Goal: Task Accomplishment & Management: Use online tool/utility

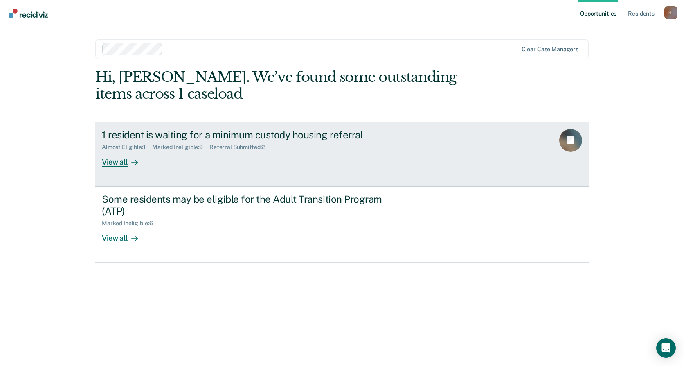
click at [359, 161] on div "1 resident is waiting for a minimum custody housing referral Almost Eligible : …" at bounding box center [255, 148] width 307 height 38
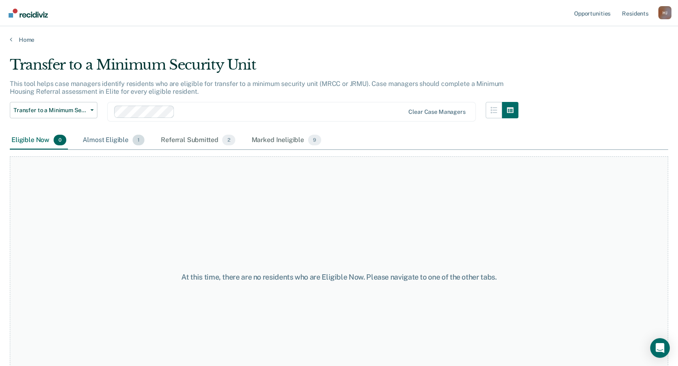
click at [125, 137] on div "Almost Eligible 1" at bounding box center [113, 140] width 65 height 18
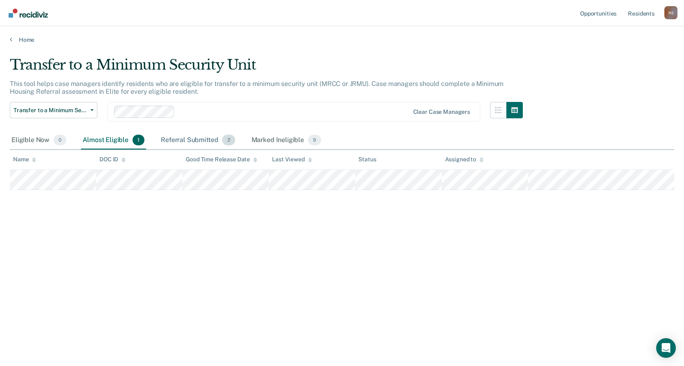
click at [202, 140] on div "Referral Submitted 2" at bounding box center [197, 140] width 77 height 18
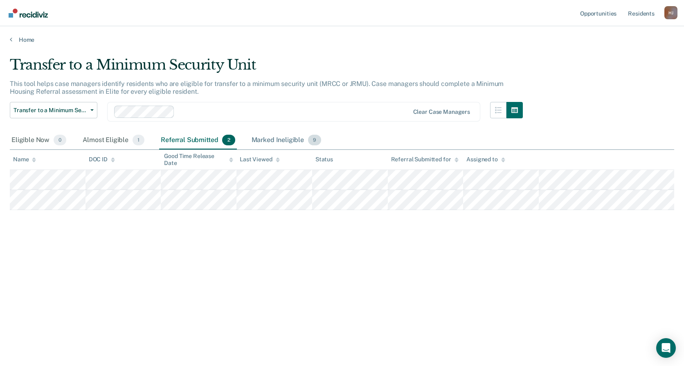
click at [293, 140] on div "Marked Ineligible 9" at bounding box center [286, 140] width 73 height 18
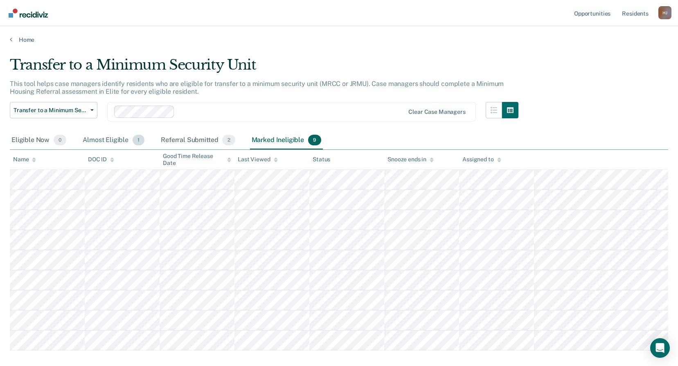
click at [133, 137] on span "1" at bounding box center [139, 140] width 12 height 11
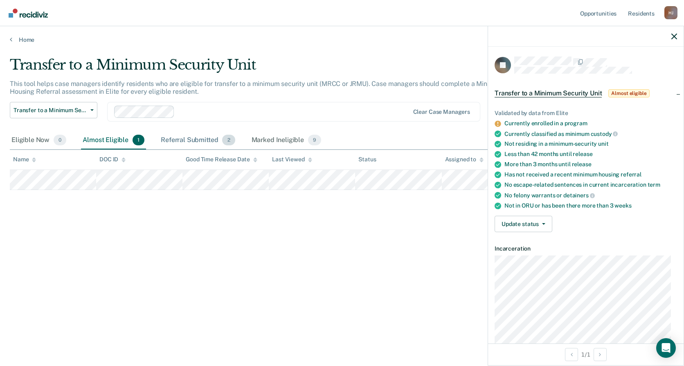
click at [200, 137] on div "Referral Submitted 2" at bounding box center [197, 140] width 77 height 18
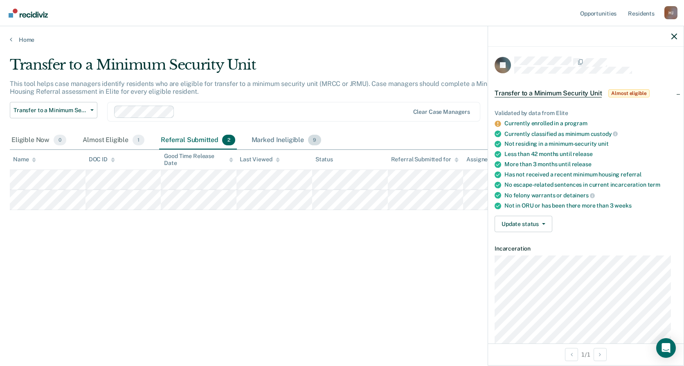
click at [264, 137] on div "Marked Ineligible 9" at bounding box center [286, 140] width 73 height 18
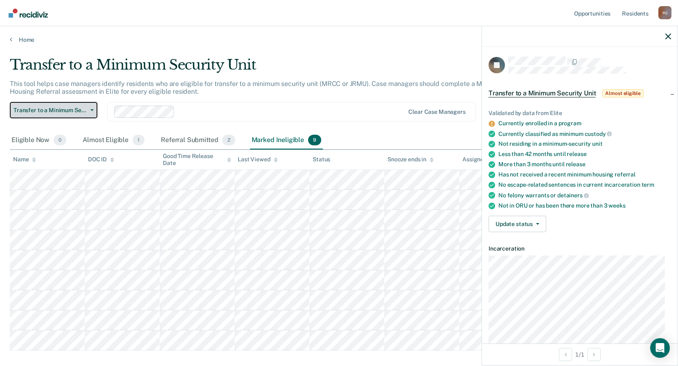
click at [46, 104] on button "Transfer to a Minimum Security Unit" at bounding box center [54, 110] width 88 height 16
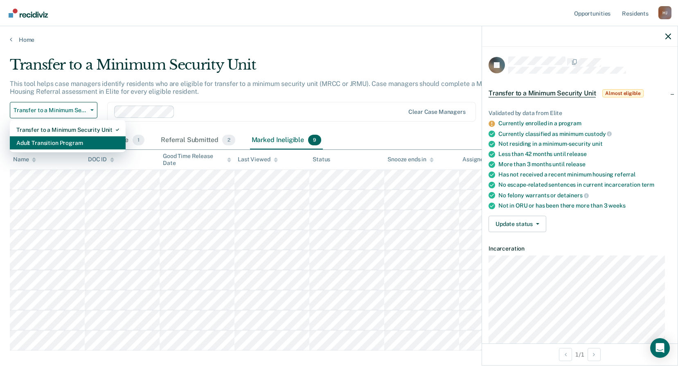
click at [53, 137] on div "Adult Transition Program" at bounding box center [67, 142] width 103 height 13
